Goal: Obtain resource: Download file/media

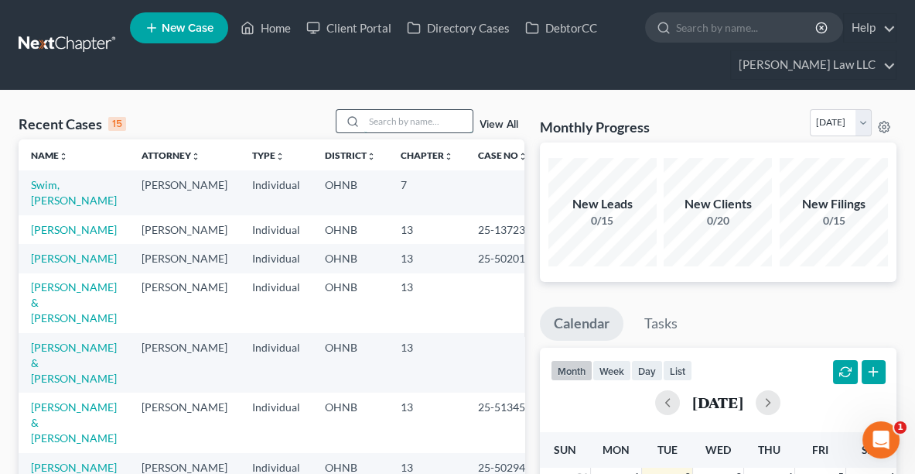
click at [383, 117] on input "search" at bounding box center [418, 121] width 108 height 22
type input "[PERSON_NAME]"
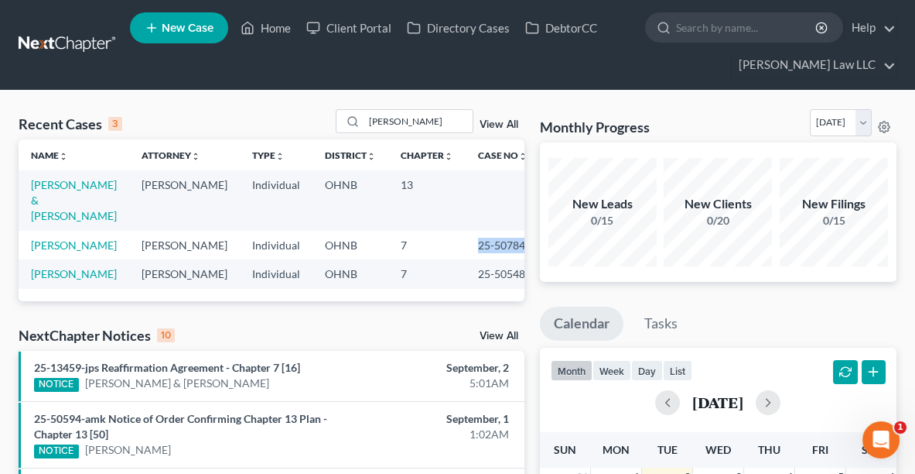
drag, startPoint x: 509, startPoint y: 229, endPoint x: 446, endPoint y: 238, distance: 64.1
click at [446, 238] on tr "[PERSON_NAME], [PERSON_NAME] [PERSON_NAME] Individual OHNB 7 25-50784" at bounding box center [279, 245] width 521 height 29
copy tr "25-50784"
click at [84, 238] on link "[PERSON_NAME]" at bounding box center [74, 244] width 86 height 13
select select "6"
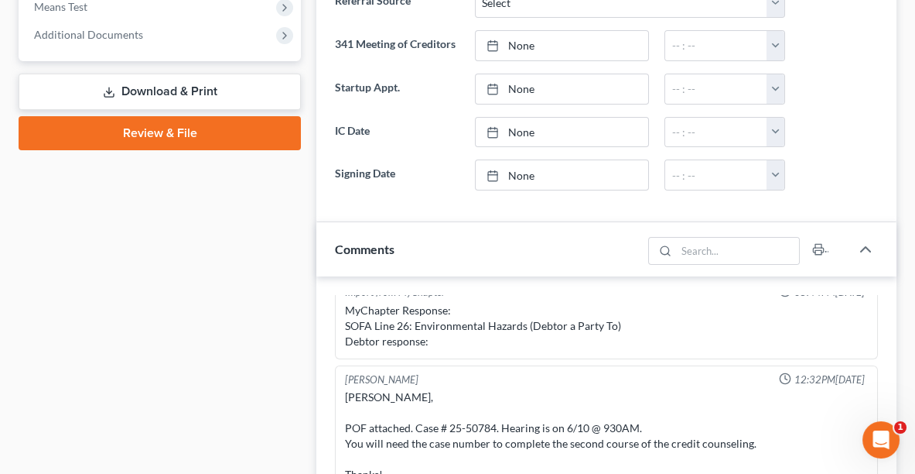
scroll to position [639, 0]
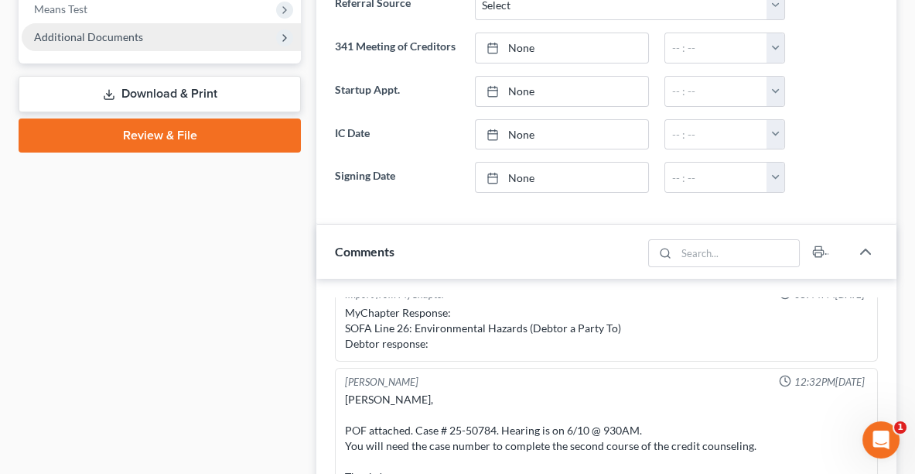
click at [156, 40] on span "Additional Documents" at bounding box center [161, 37] width 279 height 28
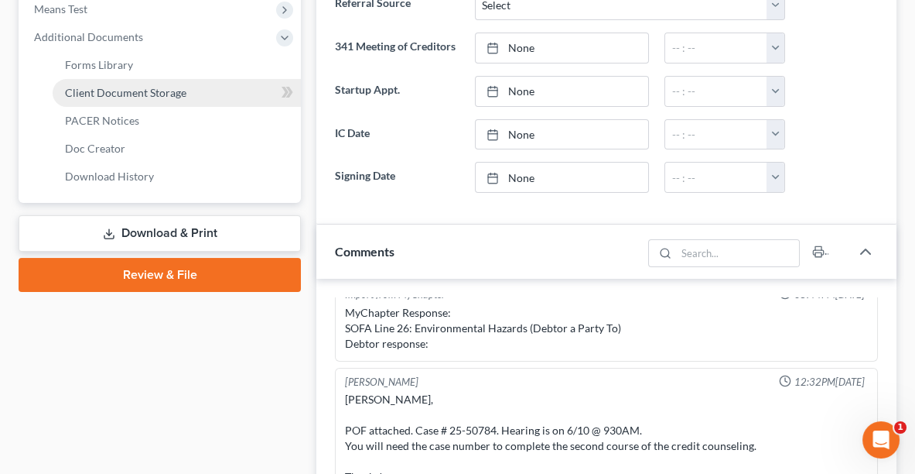
click at [143, 94] on span "Client Document Storage" at bounding box center [125, 92] width 121 height 13
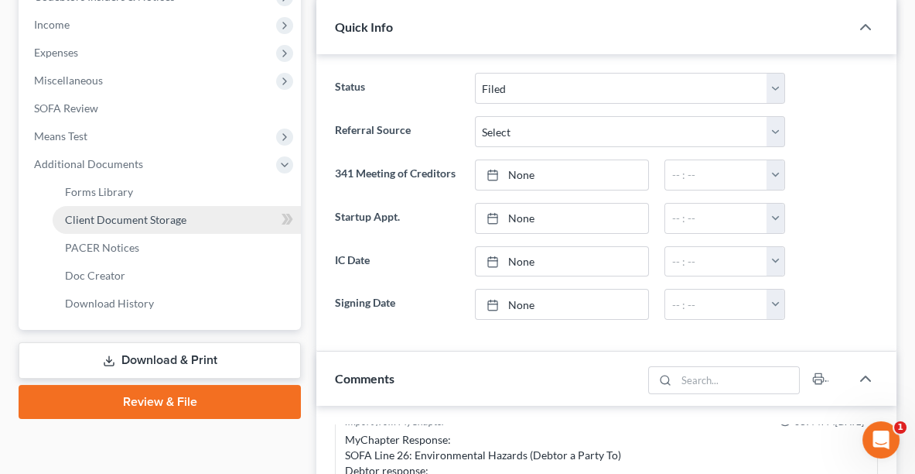
select select "20"
select select "5"
select select "16"
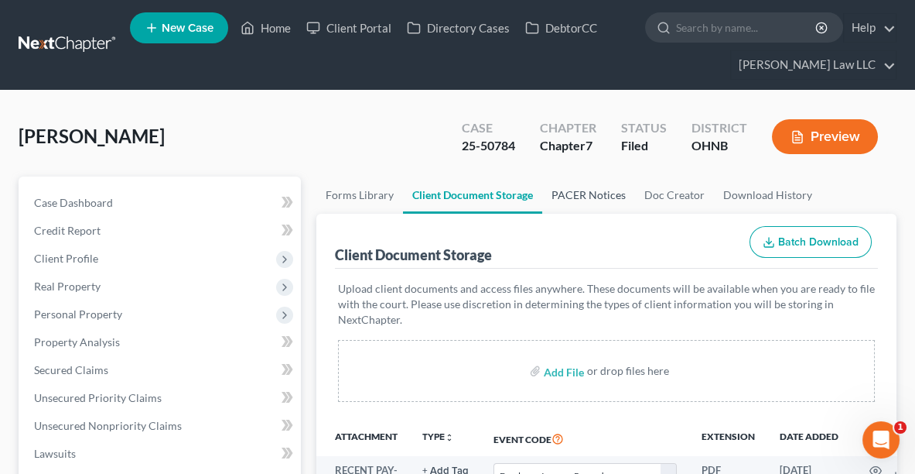
click at [580, 183] on link "PACER Notices" at bounding box center [588, 194] width 93 height 37
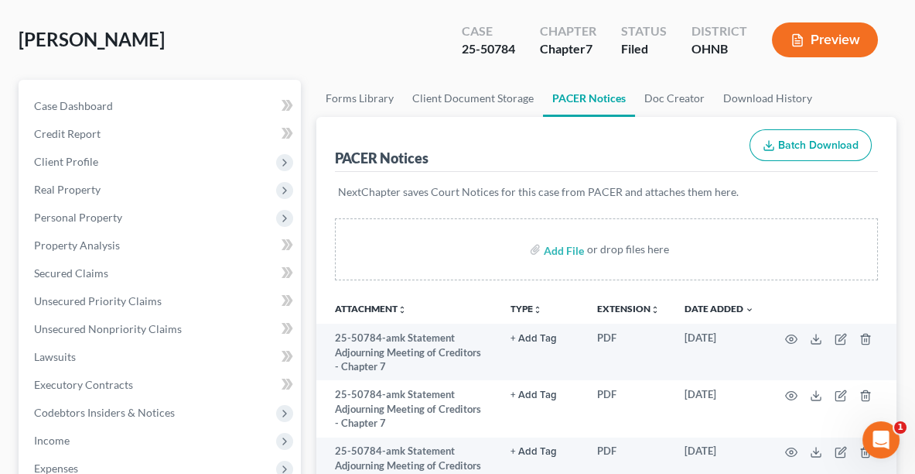
scroll to position [102, 0]
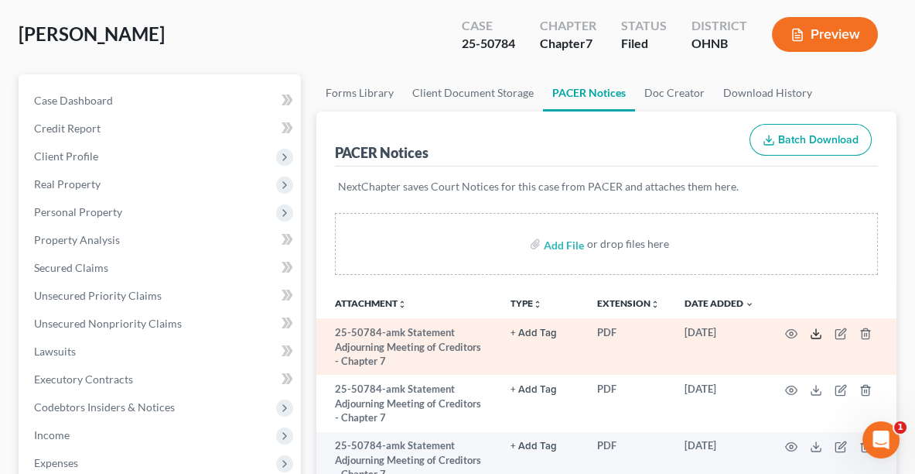
click at [818, 331] on icon at bounding box center [816, 333] width 12 height 12
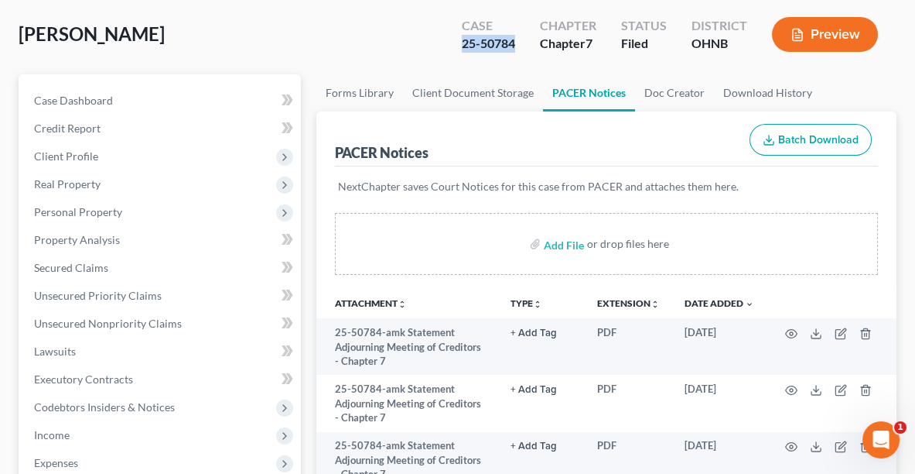
drag, startPoint x: 515, startPoint y: 49, endPoint x: 455, endPoint y: 47, distance: 60.4
click at [455, 47] on div "Case 25-50784" at bounding box center [489, 36] width 78 height 46
copy div "25-50784"
